Goal: Task Accomplishment & Management: Use online tool/utility

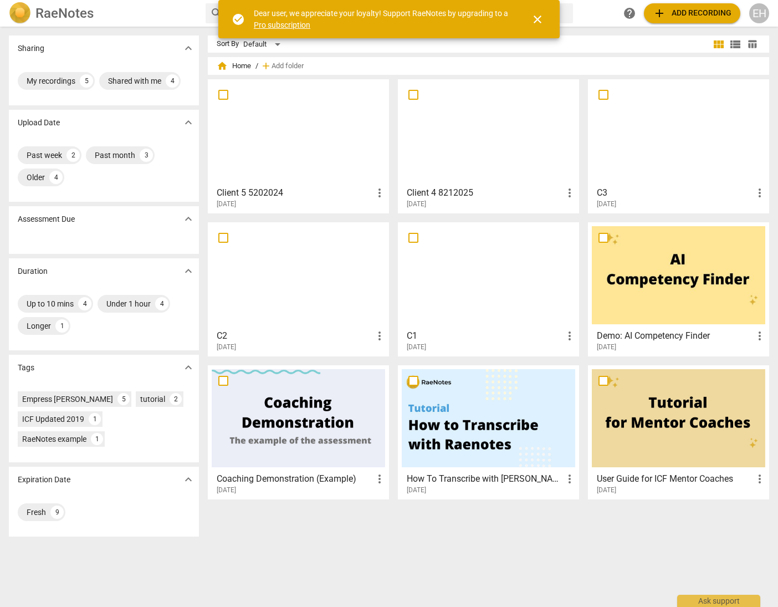
click at [484, 125] on div at bounding box center [488, 132] width 173 height 98
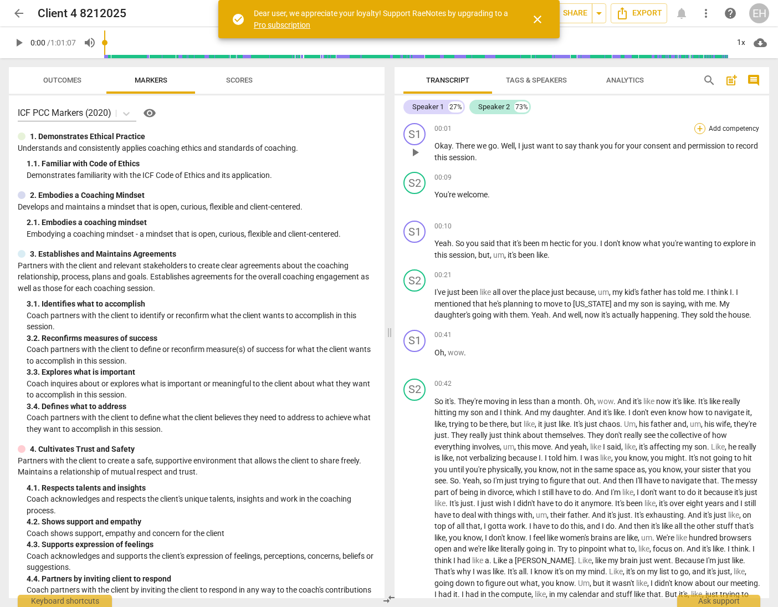
click at [700, 129] on div "+" at bounding box center [699, 128] width 11 height 11
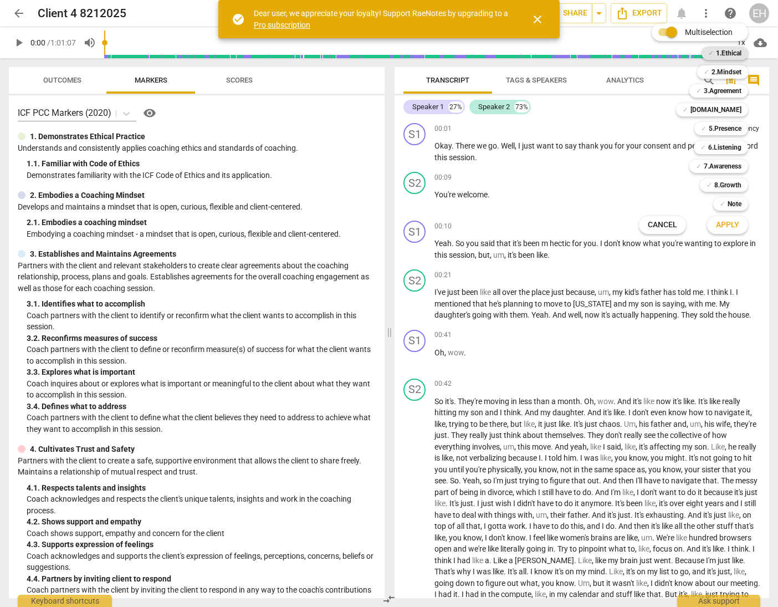
click at [732, 53] on b "1.Ethical" at bounding box center [728, 53] width 25 height 13
click at [732, 225] on span "Apply" at bounding box center [727, 224] width 23 height 11
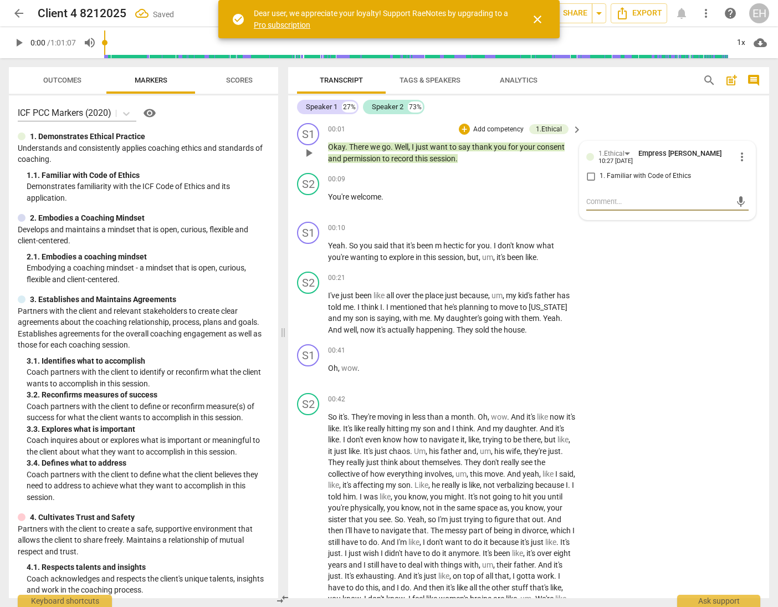
click at [591, 172] on input "1. Familiar with Code of Ethics" at bounding box center [591, 176] width 18 height 13
checkbox input "true"
click at [432, 222] on div "00:10 + Add competency keyboard_arrow_right" at bounding box center [455, 228] width 255 height 12
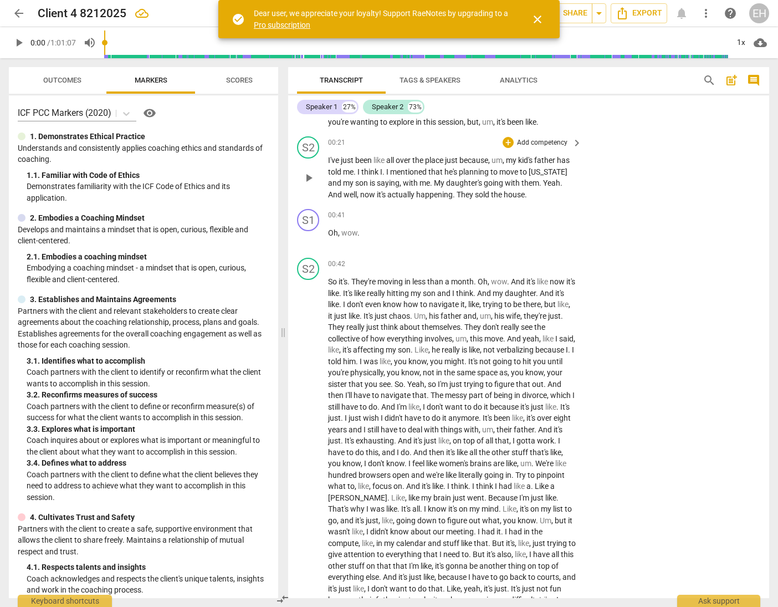
scroll to position [208, 0]
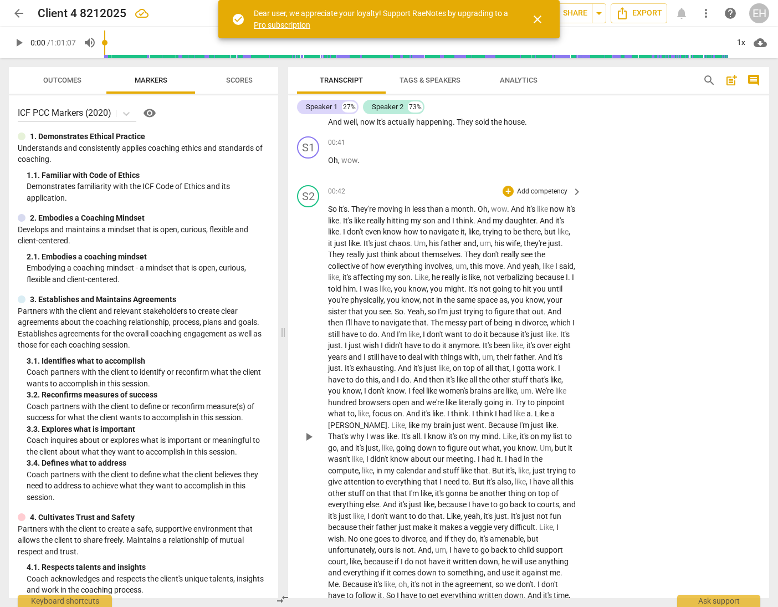
click at [557, 192] on p "Add competency" at bounding box center [542, 192] width 53 height 10
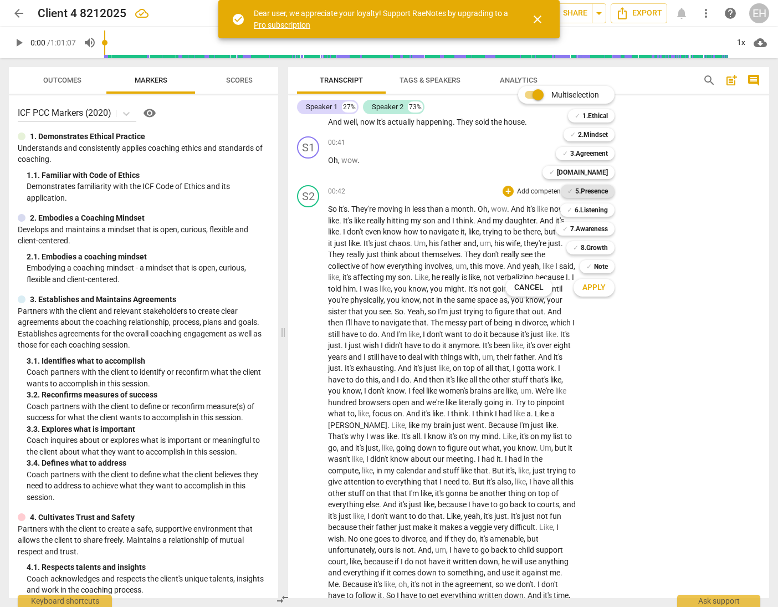
click at [602, 193] on b "5.Presence" at bounding box center [591, 191] width 33 height 13
click at [672, 280] on div at bounding box center [389, 303] width 778 height 607
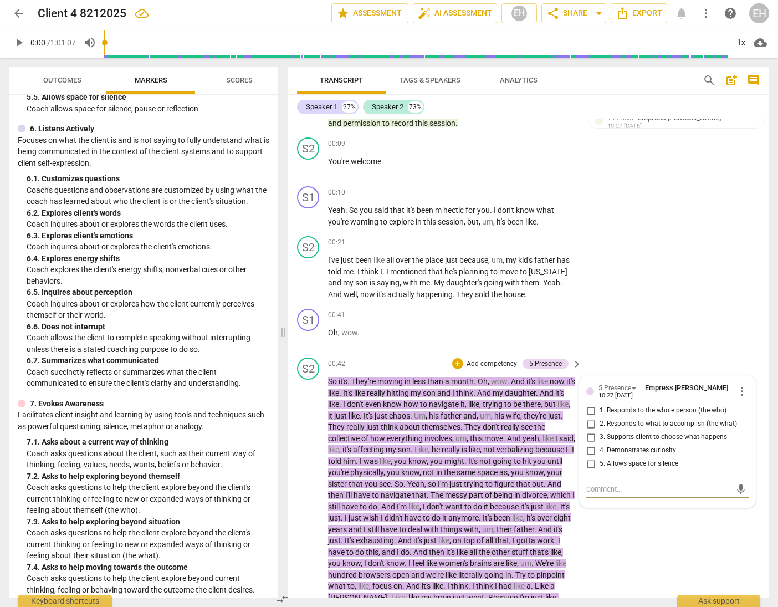
scroll to position [59, 0]
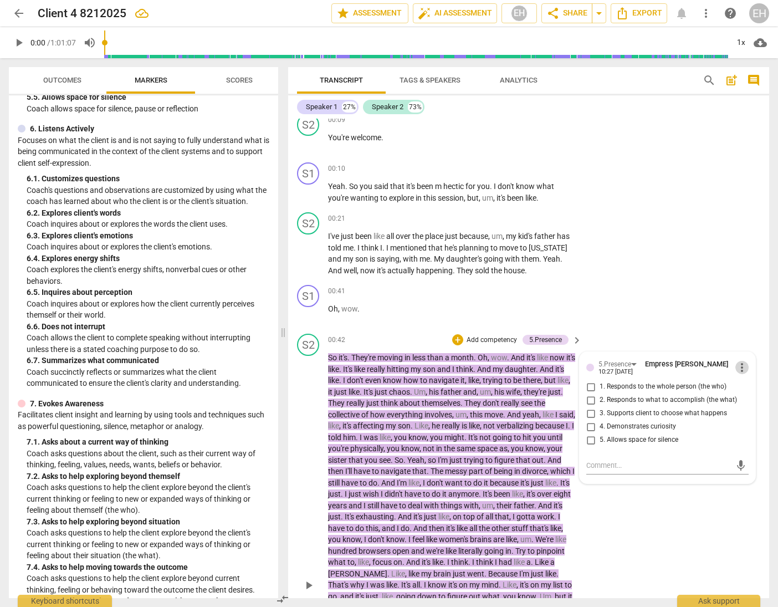
click at [739, 369] on span "more_vert" at bounding box center [741, 367] width 13 height 13
click at [755, 388] on li "Delete" at bounding box center [749, 387] width 38 height 21
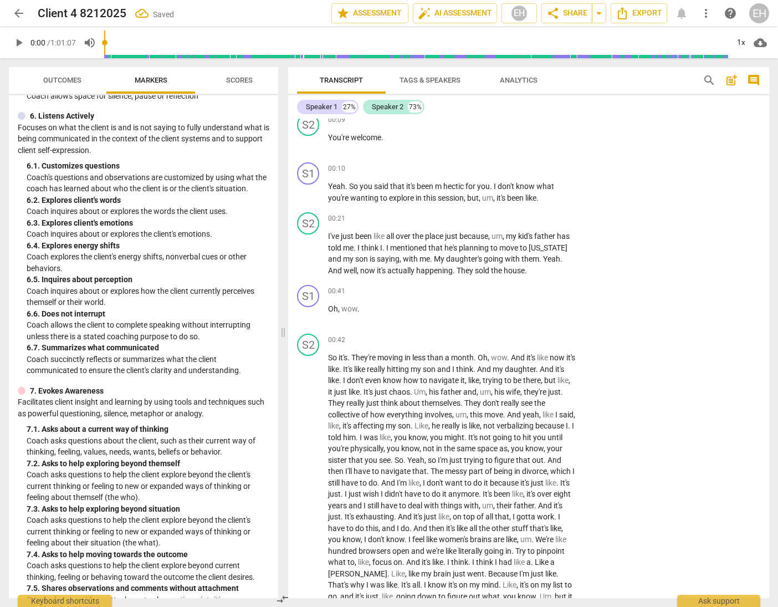
scroll to position [769, 0]
click at [570, 340] on span "keyboard_arrow_right" at bounding box center [576, 340] width 13 height 13
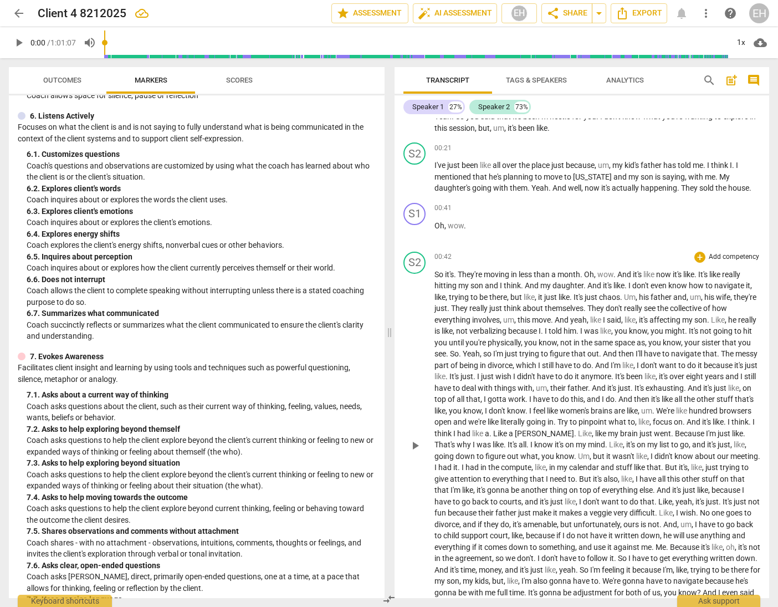
scroll to position [211, 0]
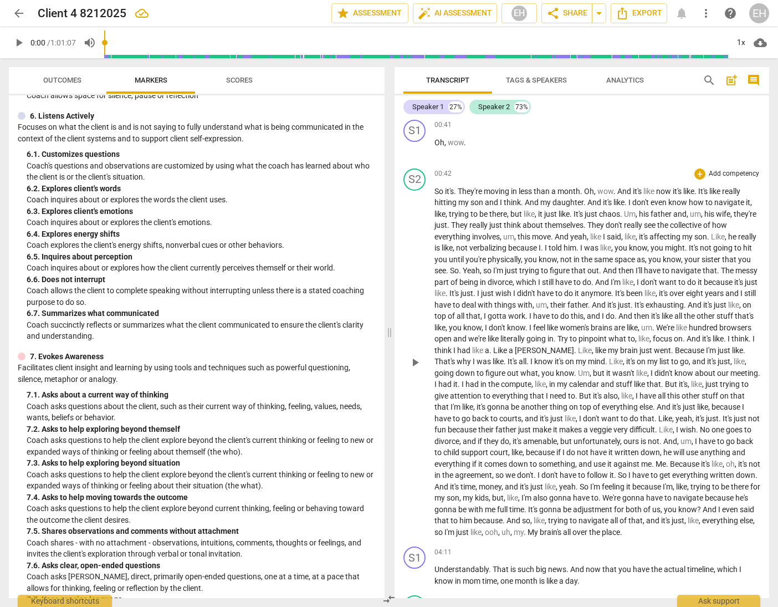
click at [708, 175] on p "Add competency" at bounding box center [734, 174] width 53 height 10
